Goal: Task Accomplishment & Management: Use online tool/utility

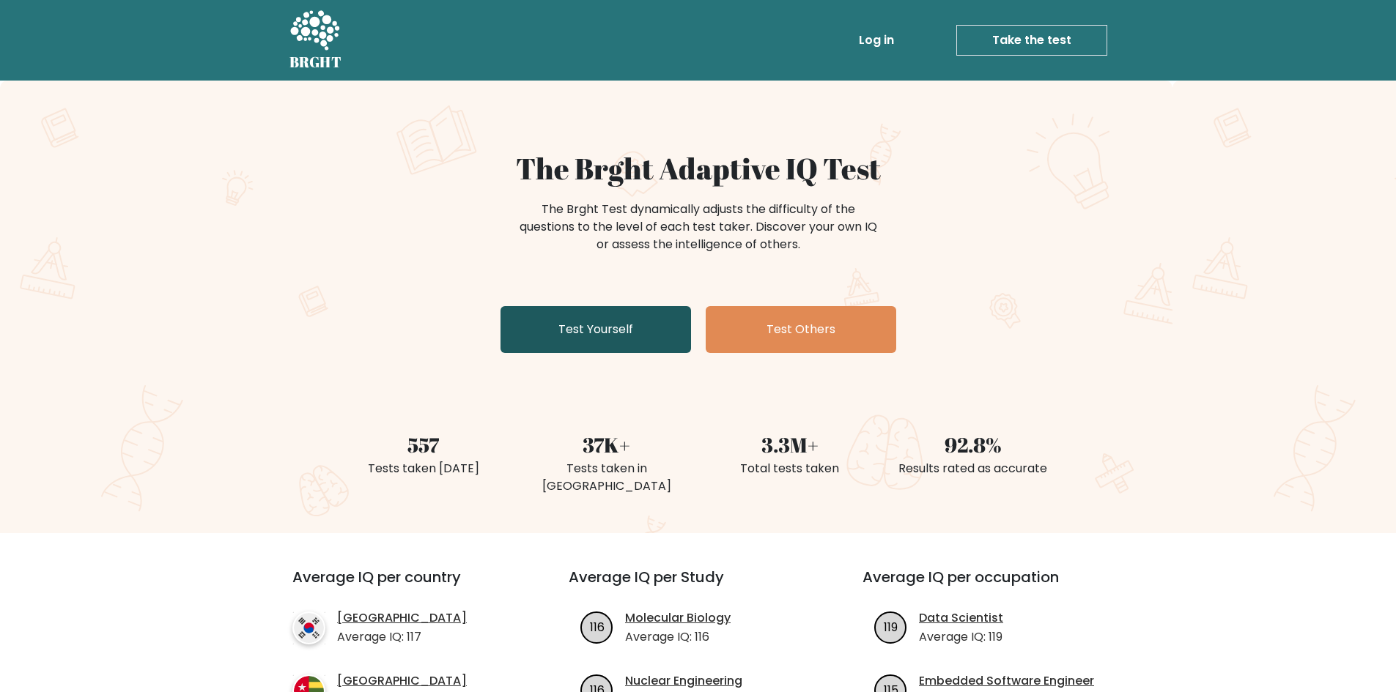
click at [621, 329] on link "Test Yourself" at bounding box center [595, 329] width 191 height 47
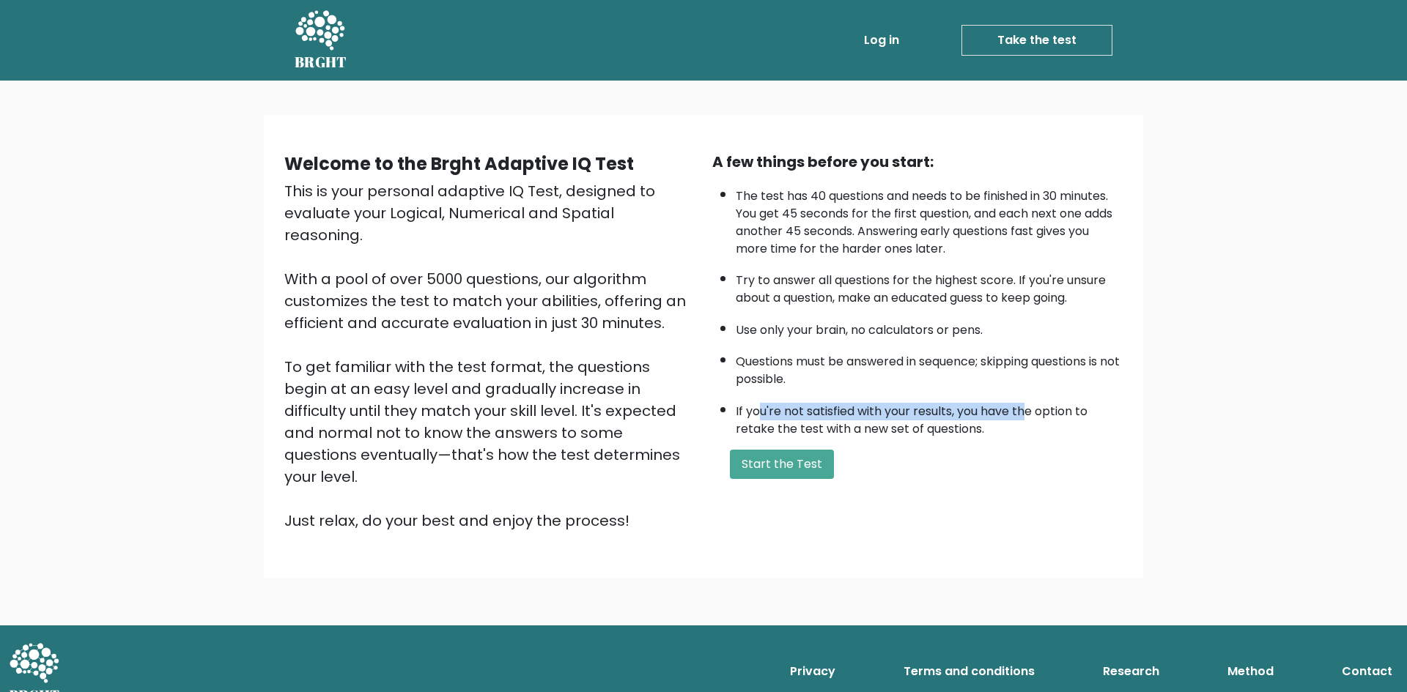
drag, startPoint x: 759, startPoint y: 407, endPoint x: 1031, endPoint y: 409, distance: 271.9
click at [1031, 409] on li "If you're not satisfied with your results, you have the option to retake the te…" at bounding box center [929, 417] width 387 height 43
click at [808, 462] on button "Start the Test" at bounding box center [782, 464] width 104 height 29
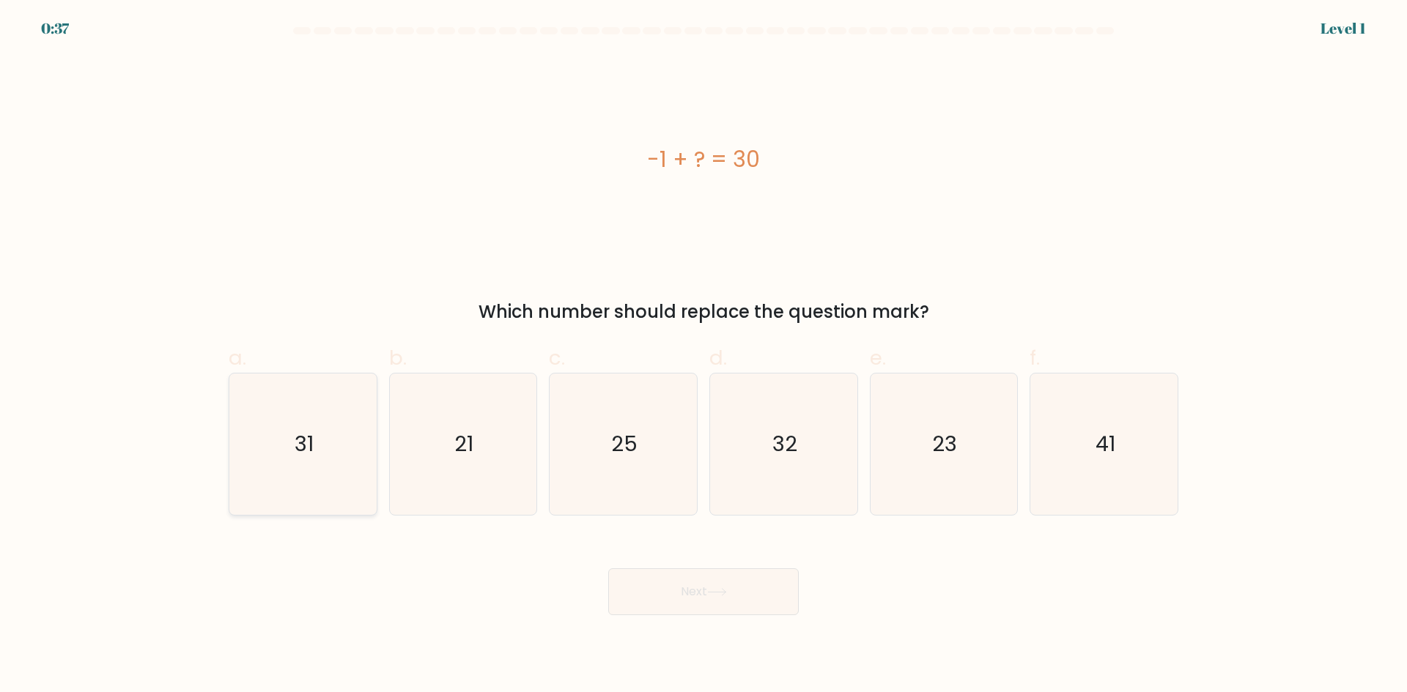
click at [322, 471] on icon "31" at bounding box center [302, 444] width 141 height 141
click at [703, 356] on input "a. 31" at bounding box center [703, 352] width 1 height 10
radio input "true"
click at [723, 592] on icon at bounding box center [717, 592] width 18 height 7
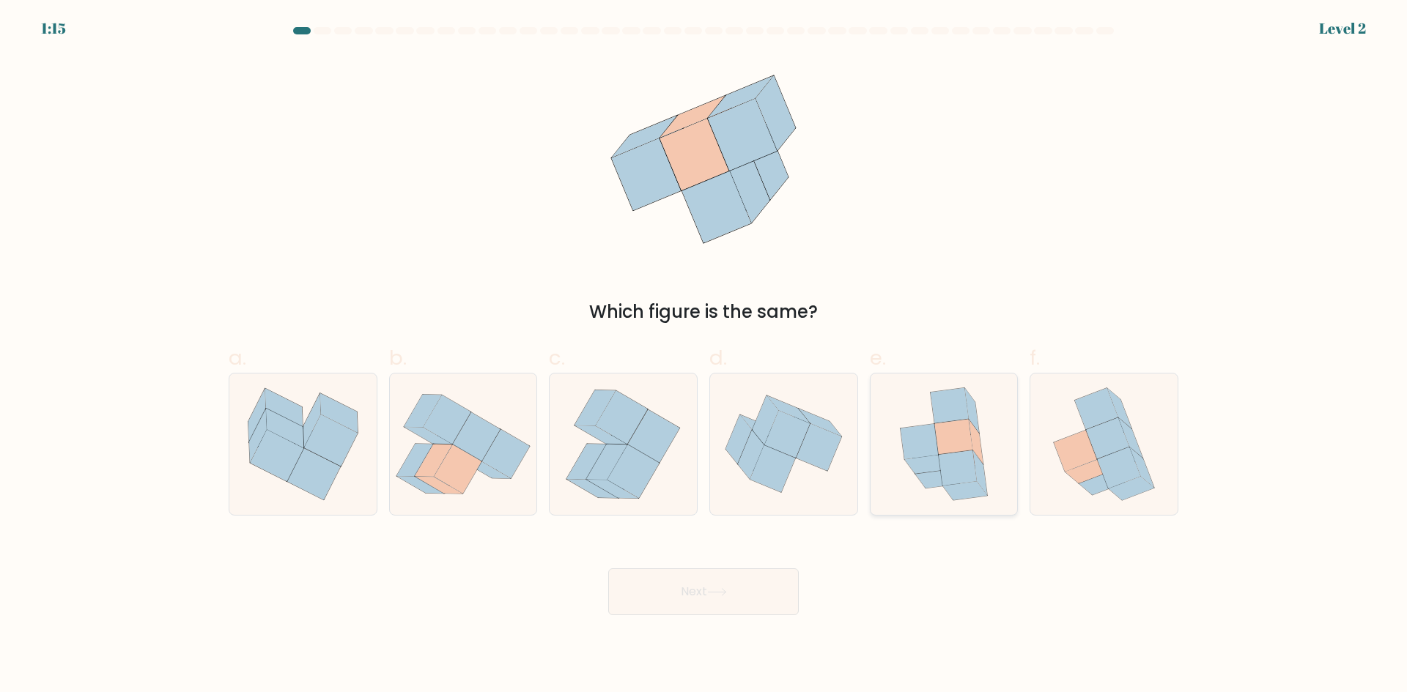
click at [947, 459] on icon at bounding box center [958, 468] width 38 height 35
click at [704, 356] on input "e." at bounding box center [703, 352] width 1 height 10
radio input "true"
click at [721, 605] on button "Next" at bounding box center [703, 592] width 191 height 47
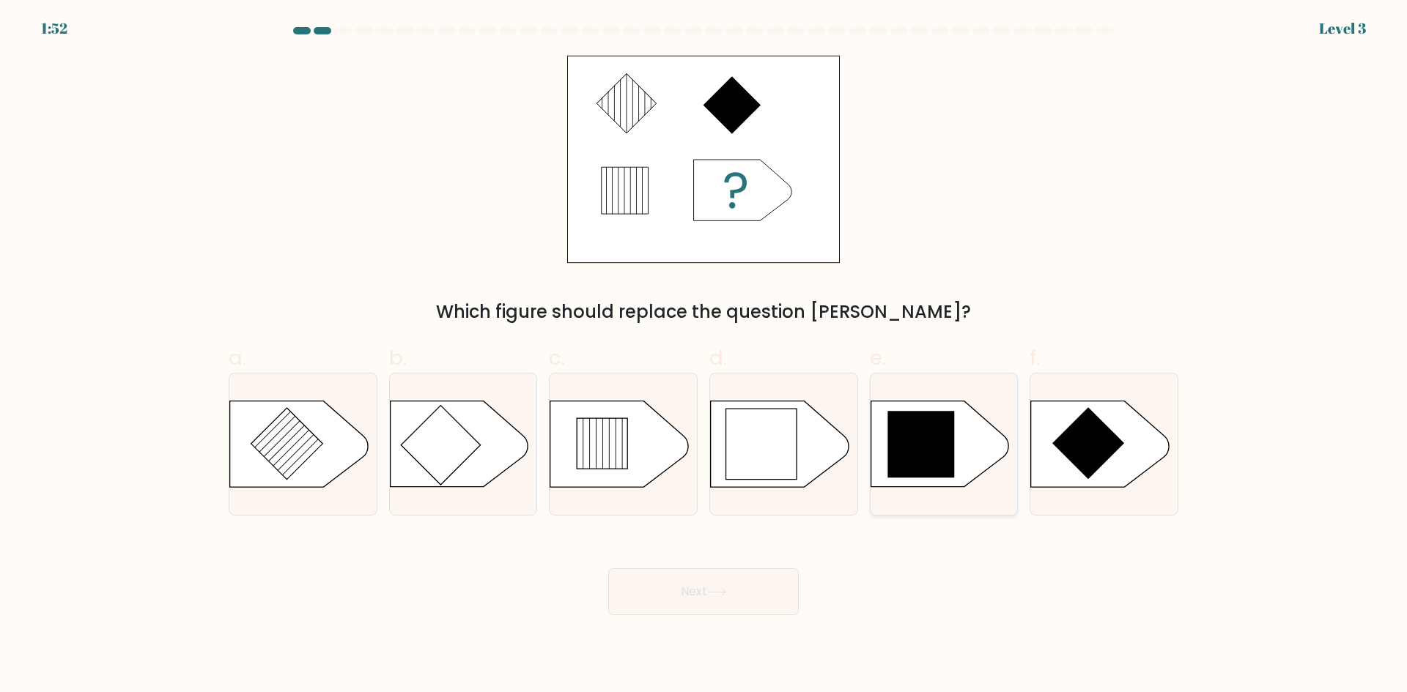
click at [947, 457] on icon at bounding box center [920, 444] width 67 height 67
click at [704, 356] on input "e." at bounding box center [703, 352] width 1 height 10
radio input "true"
